Goal: Browse casually

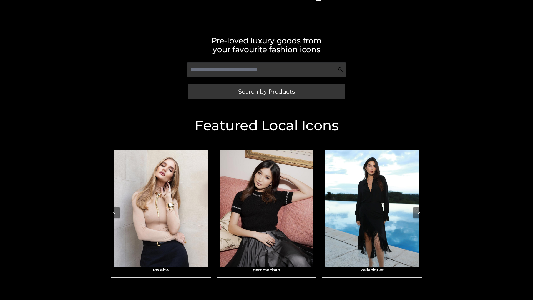
scroll to position [112, 0]
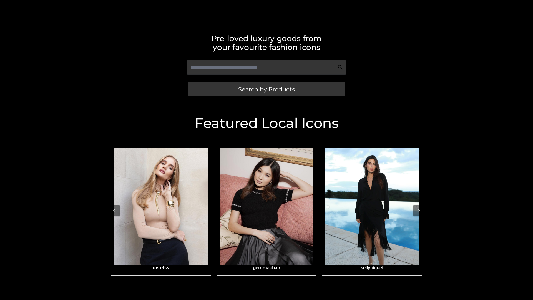
scroll to position [118, 0]
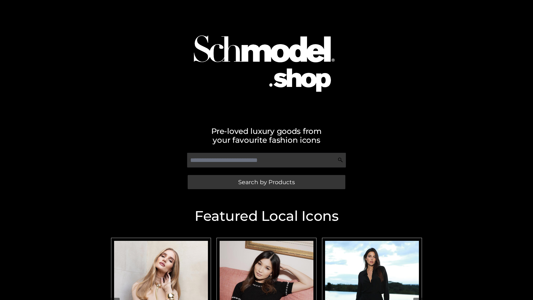
scroll to position [10, 0]
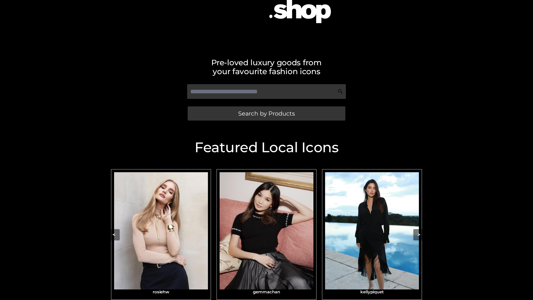
scroll to position [71, 0]
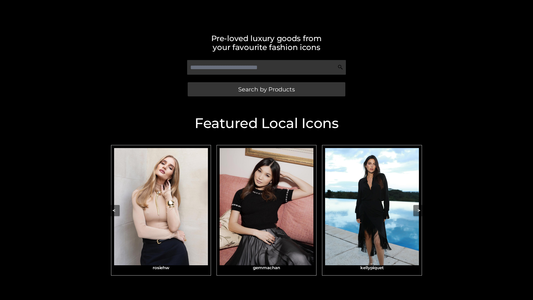
scroll to position [118, 0]
